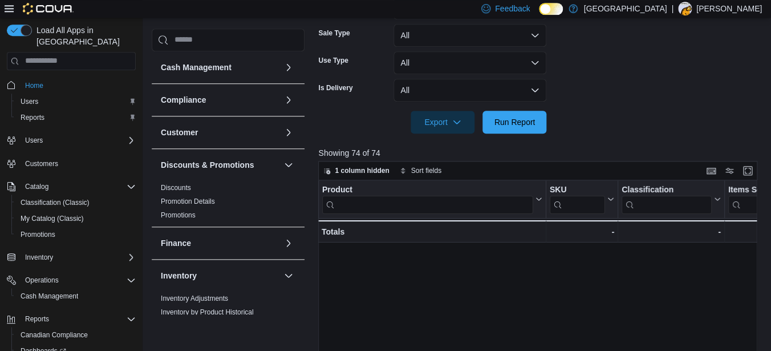
scroll to position [319, 360]
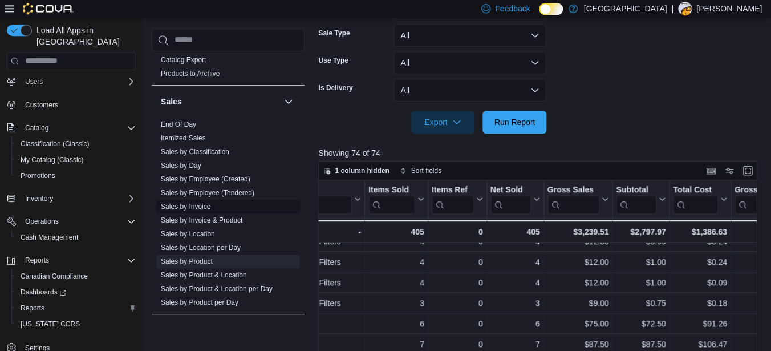
click at [197, 204] on link "Sales by Invoice" at bounding box center [186, 207] width 50 height 8
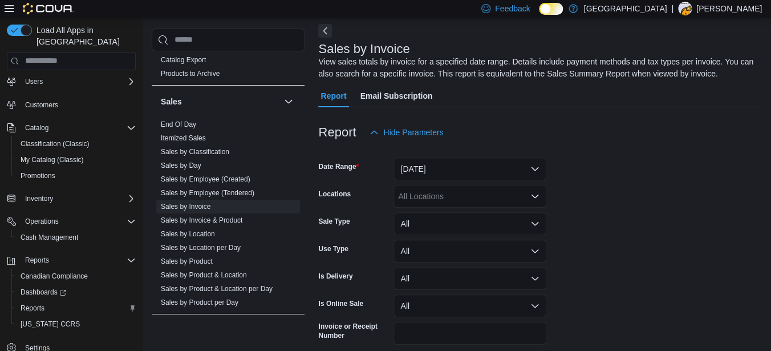
scroll to position [50, 0]
click at [452, 179] on button "Yesterday" at bounding box center [470, 167] width 153 height 23
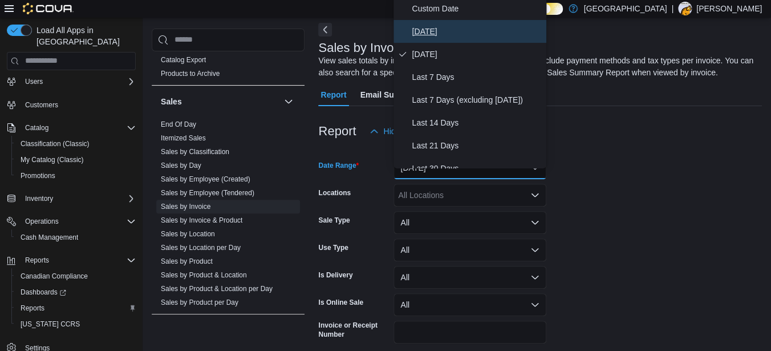
click at [428, 34] on span "Today" at bounding box center [477, 32] width 130 height 14
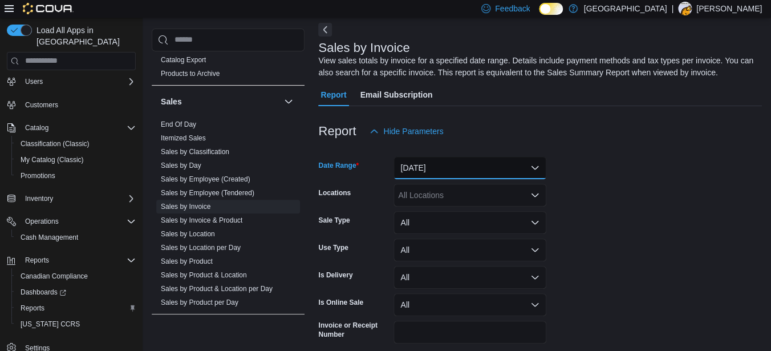
scroll to position [109, 0]
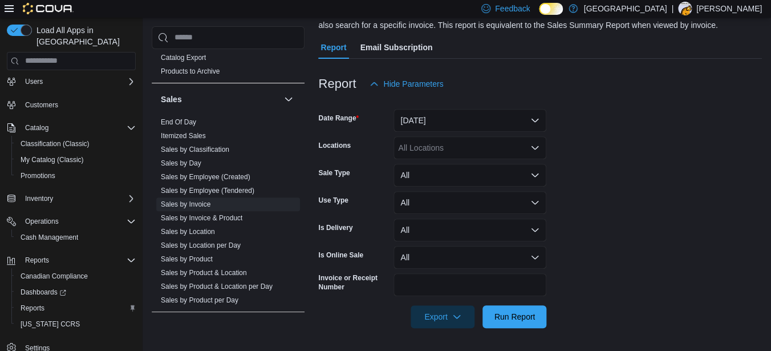
click at [503, 329] on div at bounding box center [540, 335] width 444 height 14
click at [507, 321] on span "Run Report" at bounding box center [515, 315] width 41 height 11
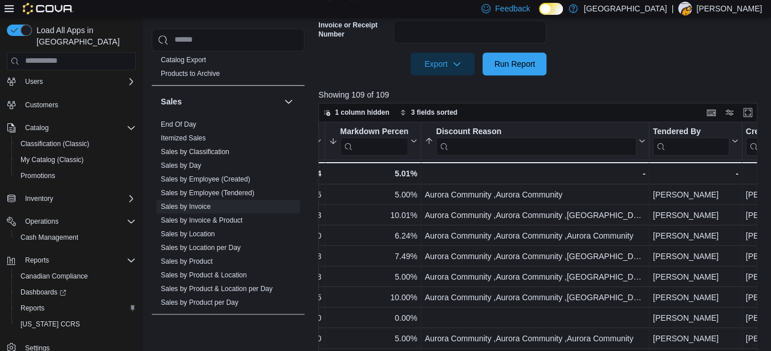
scroll to position [0, 1240]
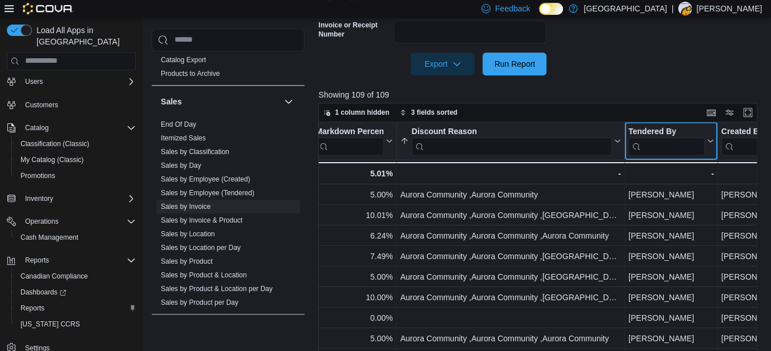
click at [663, 155] on input "search" at bounding box center [667, 146] width 76 height 18
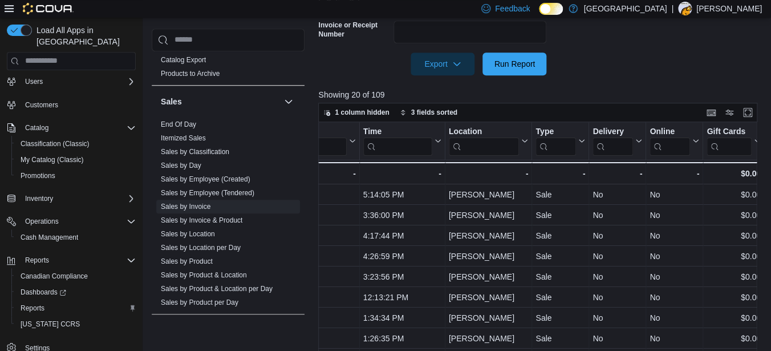
scroll to position [0, 0]
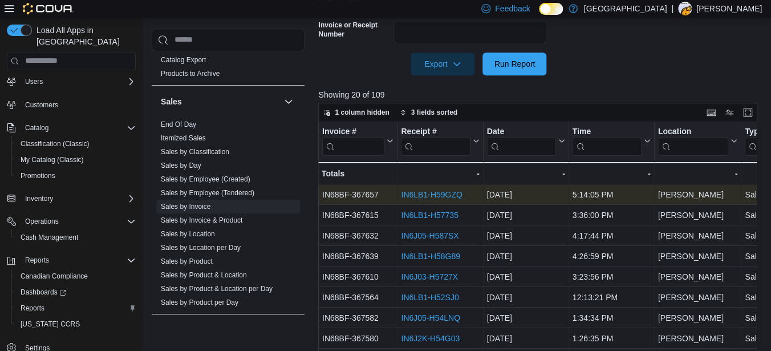
type input "*******"
click at [408, 199] on link "IN6LB1-H59GZQ" at bounding box center [432, 194] width 61 height 9
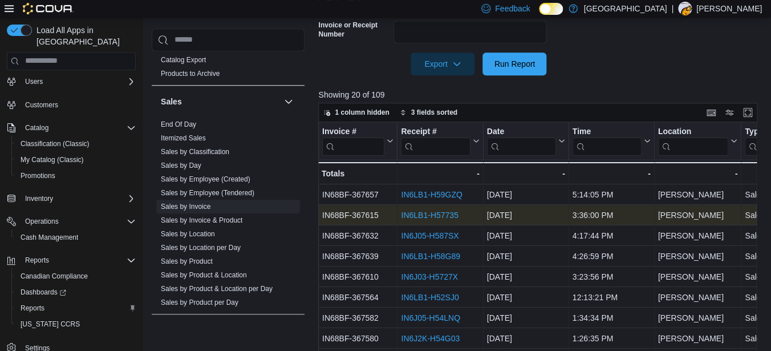
click at [414, 220] on link "IN6LB1-H57735" at bounding box center [430, 214] width 57 height 9
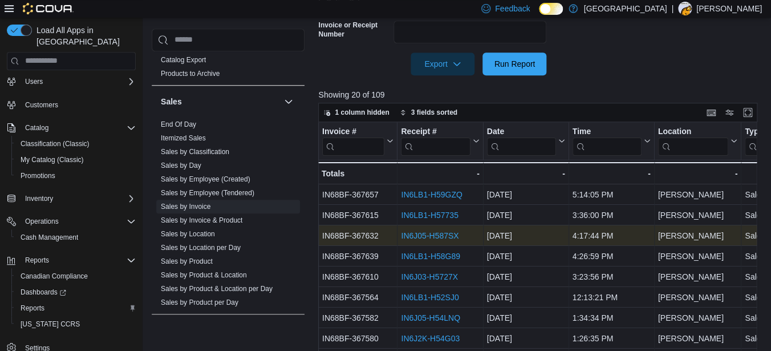
click at [413, 240] on link "IN6J05-H587SX" at bounding box center [431, 235] width 58 height 9
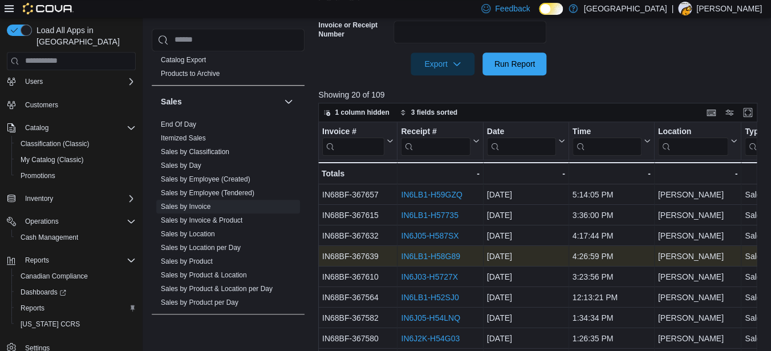
click at [412, 261] on link "IN6LB1-H58G89" at bounding box center [431, 256] width 59 height 9
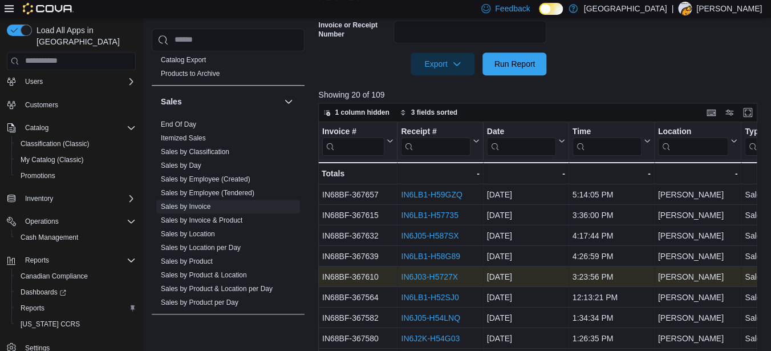
click at [413, 281] on link "IN6J03-H5727X" at bounding box center [430, 276] width 57 height 9
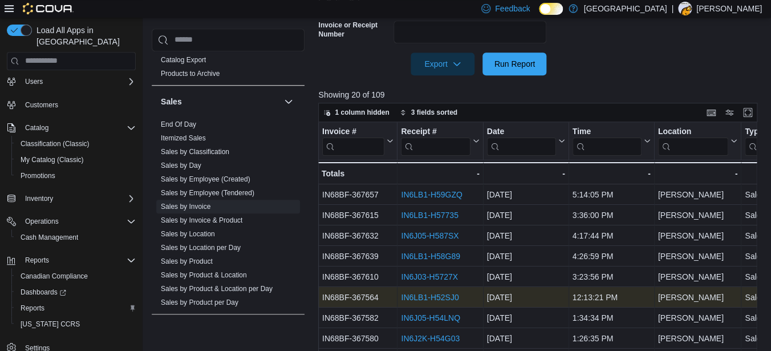
click at [414, 302] on link "IN6LB1-H52SJ0" at bounding box center [431, 297] width 58 height 9
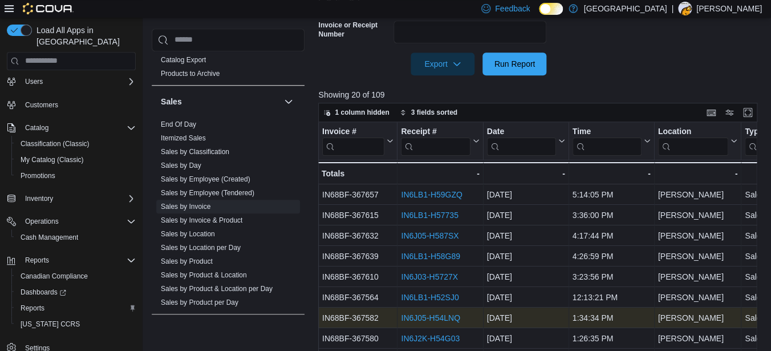
click at [414, 322] on link "IN6J05-H54LNQ" at bounding box center [431, 317] width 59 height 9
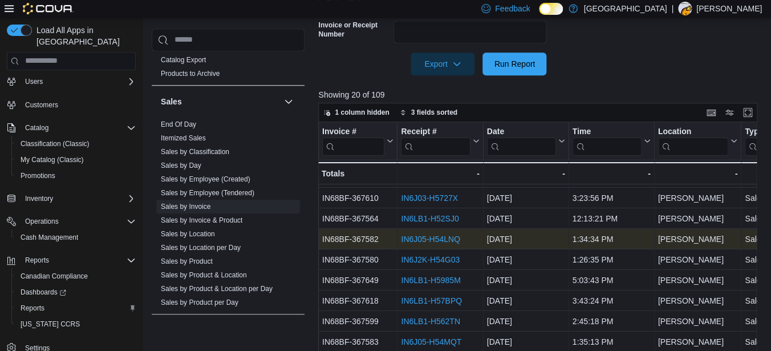
scroll to position [95, 0]
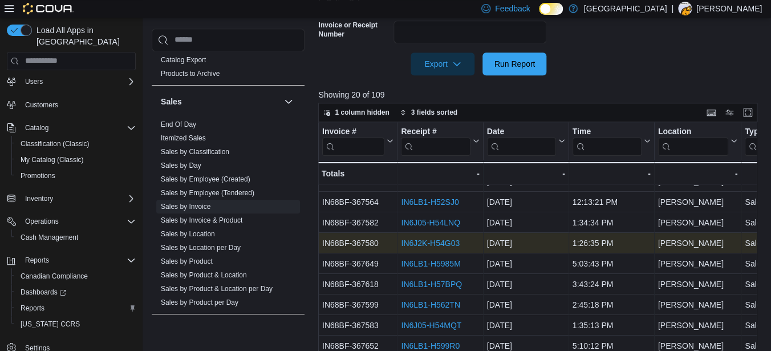
click at [416, 248] on link "IN6J2K-H54G03" at bounding box center [431, 242] width 59 height 9
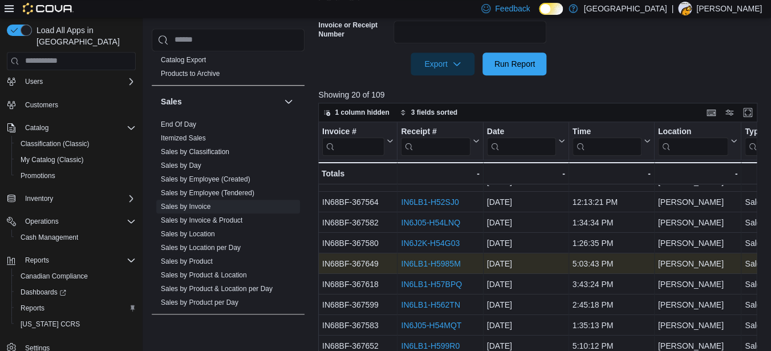
click at [414, 268] on link "IN6LB1-H5985M" at bounding box center [431, 263] width 59 height 9
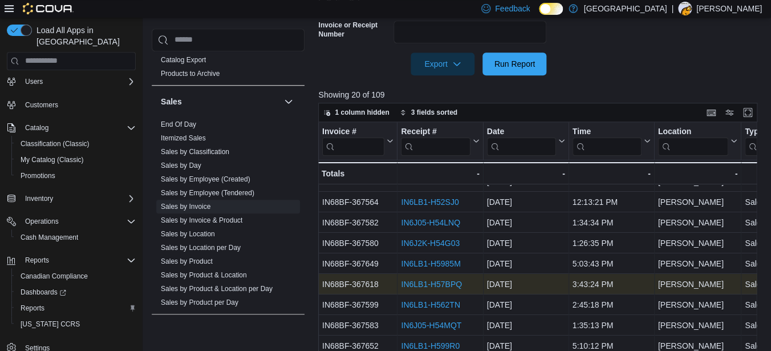
click at [415, 289] on link "IN6LB1-H57BPQ" at bounding box center [432, 284] width 61 height 9
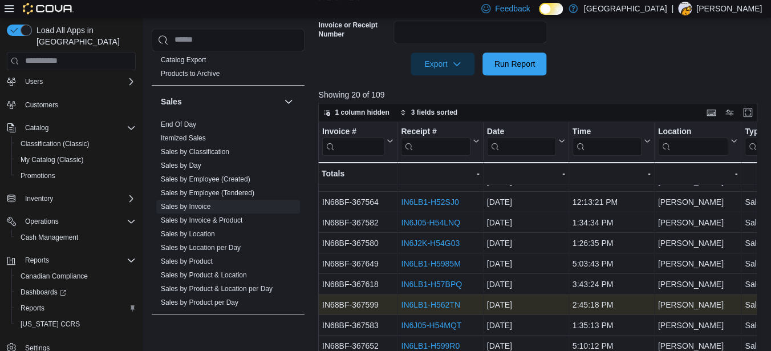
click at [415, 309] on link "IN6LB1-H562TN" at bounding box center [431, 304] width 59 height 9
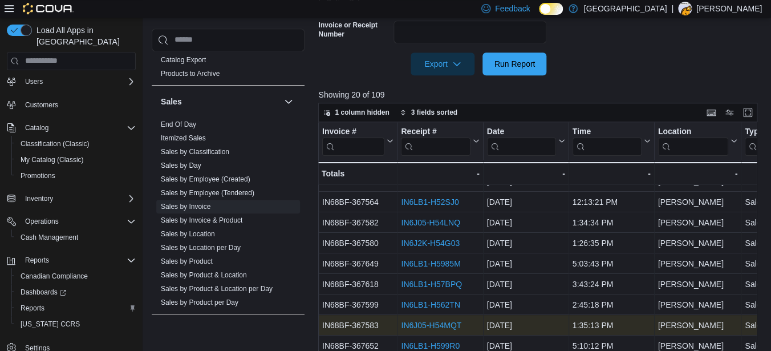
click at [415, 330] on link "IN6J05-H54MQT" at bounding box center [432, 325] width 60 height 9
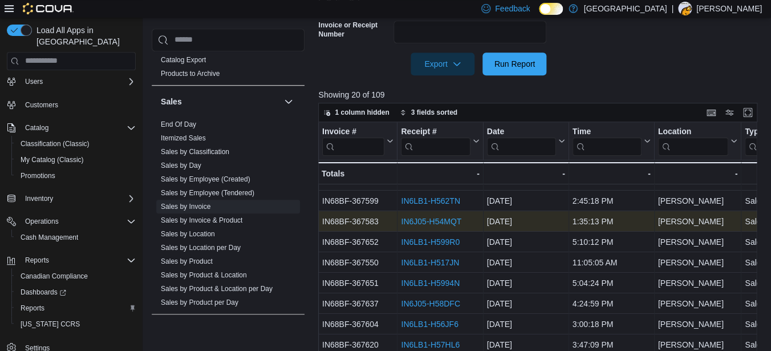
scroll to position [211, 0]
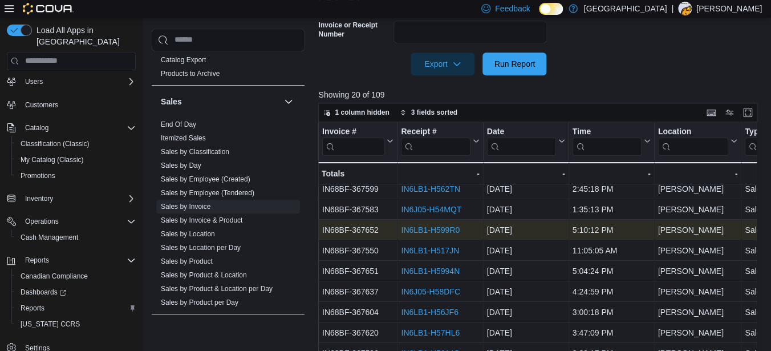
click at [413, 234] on link "IN6LB1-H599R0" at bounding box center [431, 229] width 59 height 9
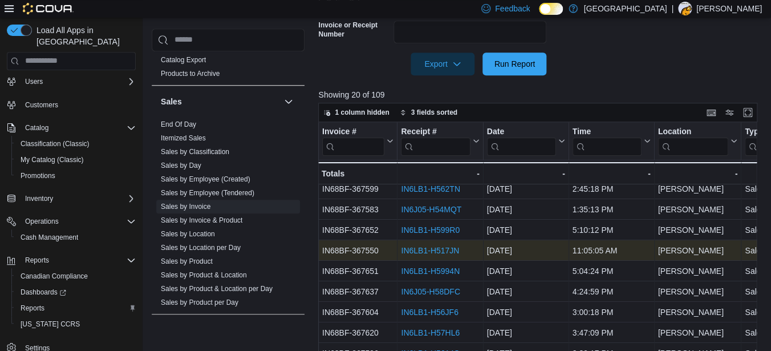
click at [414, 255] on link "IN6LB1-H517JN" at bounding box center [431, 250] width 58 height 9
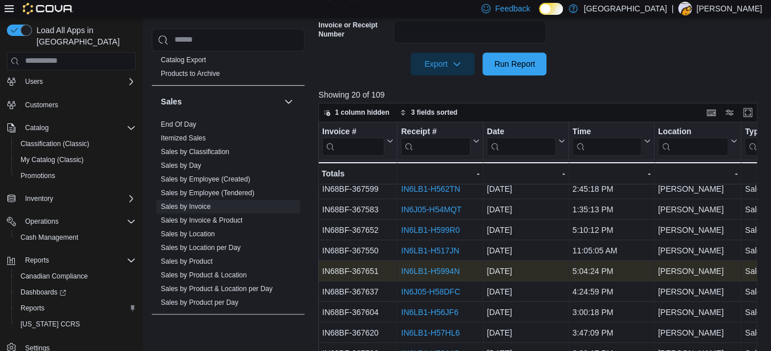
click at [410, 276] on link "IN6LB1-H5994N" at bounding box center [431, 270] width 59 height 9
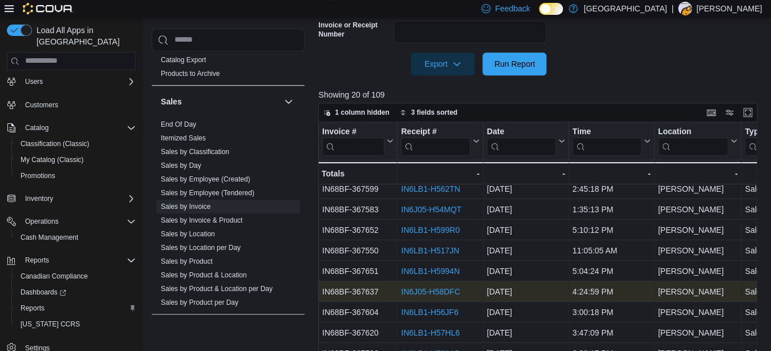
click at [411, 296] on link "IN6J05-H58DFC" at bounding box center [431, 291] width 59 height 9
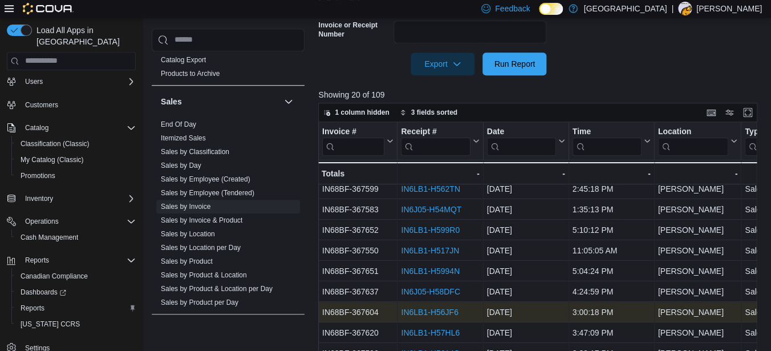
click at [412, 317] on link "IN6LB1-H56JF6" at bounding box center [430, 311] width 57 height 9
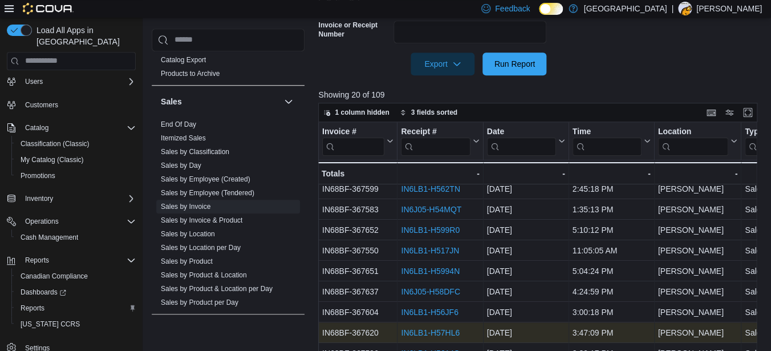
click at [410, 337] on link "IN6LB1-H57HL6" at bounding box center [431, 332] width 59 height 9
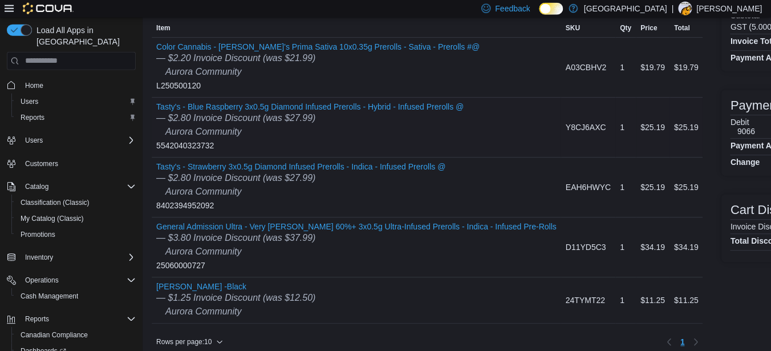
scroll to position [131, 0]
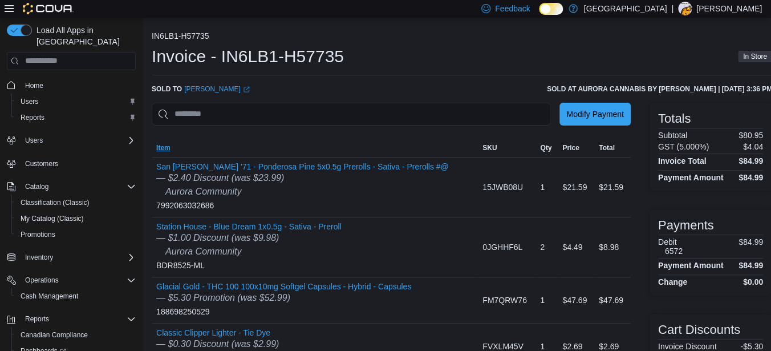
scroll to position [57, 0]
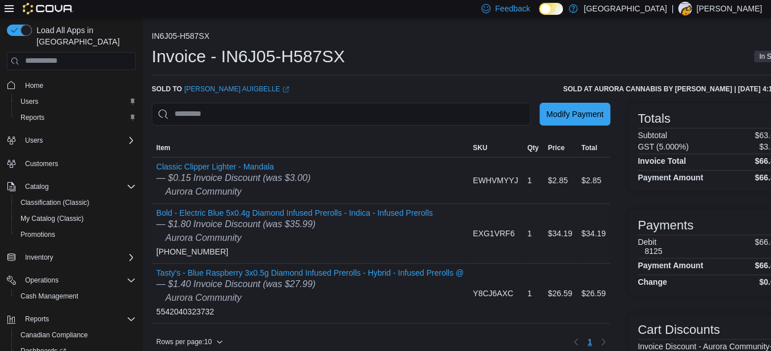
scroll to position [49, 0]
